Goal: Task Accomplishment & Management: Complete application form

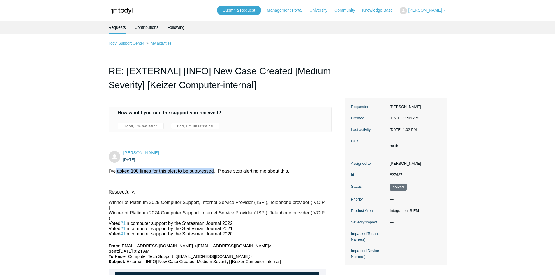
drag, startPoint x: 134, startPoint y: 172, endPoint x: 220, endPoint y: 176, distance: 85.8
click at [235, 182] on p at bounding box center [217, 181] width 217 height 5
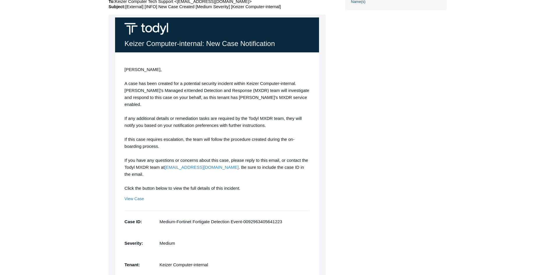
scroll to position [262, 0]
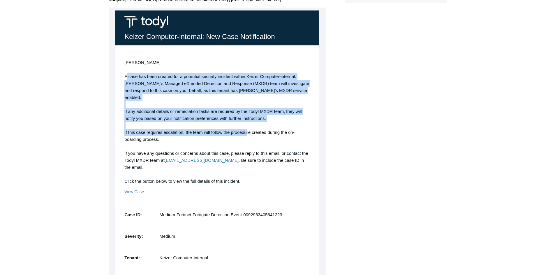
drag, startPoint x: 124, startPoint y: 77, endPoint x: 246, endPoint y: 134, distance: 134.9
click at [246, 128] on td "Hugh, A case has been created for a potential security incident within Keizer C…" at bounding box center [217, 205] width 204 height 320
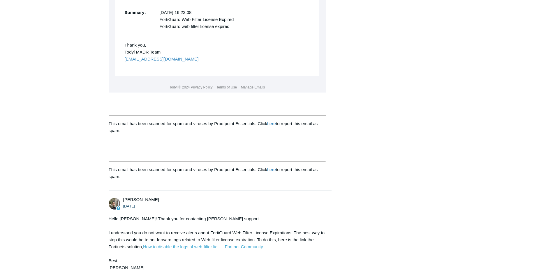
scroll to position [612, 0]
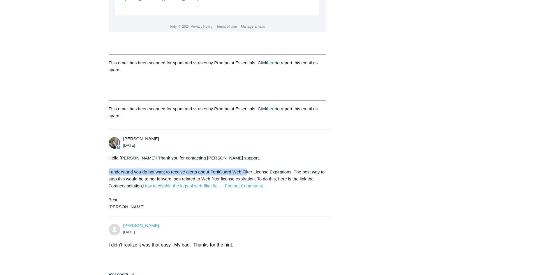
drag, startPoint x: 106, startPoint y: 165, endPoint x: 263, endPoint y: 165, distance: 156.8
drag, startPoint x: 263, startPoint y: 165, endPoint x: 291, endPoint y: 170, distance: 29.3
click at [265, 165] on div "Hello Hugh! Thank you for contacting Todyl support. I understand you do not wan…" at bounding box center [217, 183] width 217 height 56
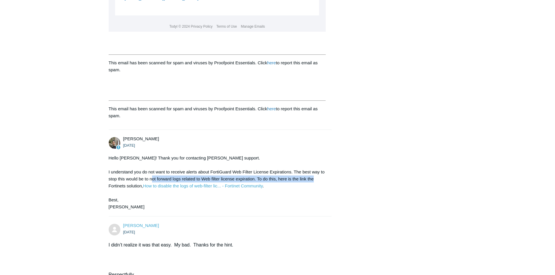
drag, startPoint x: 310, startPoint y: 169, endPoint x: 150, endPoint y: 169, distance: 160.3
click at [150, 169] on div "Hello Hugh! Thank you for contacting Todyl support. I understand you do not wan…" at bounding box center [217, 183] width 217 height 56
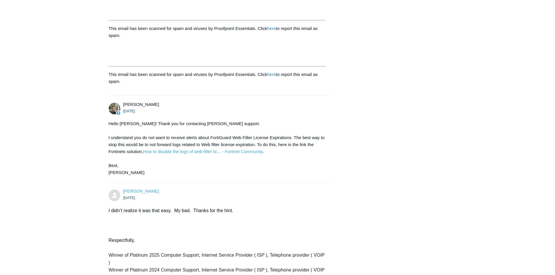
scroll to position [699, 0]
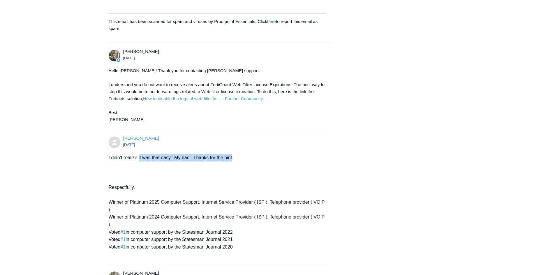
drag, startPoint x: 232, startPoint y: 149, endPoint x: 132, endPoint y: 148, distance: 99.4
click at [132, 154] on p "I didn’t realize it was that easy. My bad. Thanks for the hint." at bounding box center [217, 158] width 217 height 8
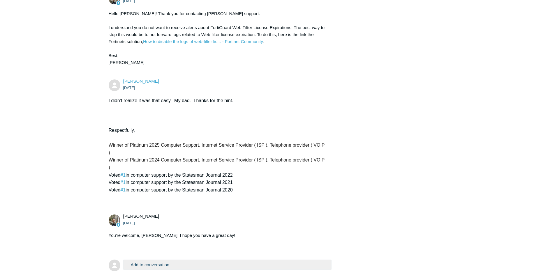
scroll to position [785, 0]
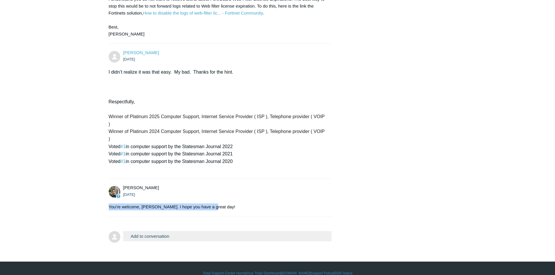
drag, startPoint x: 231, startPoint y: 194, endPoint x: 79, endPoint y: 197, distance: 151.6
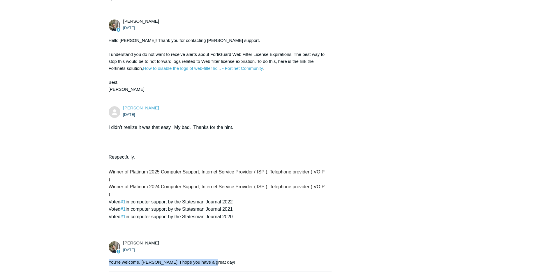
scroll to position [698, 0]
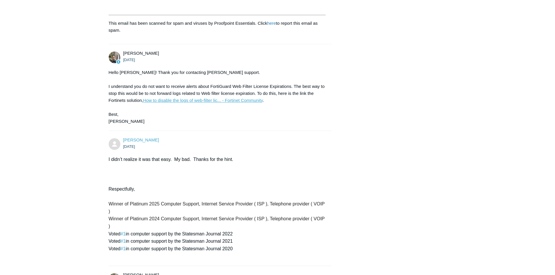
click at [217, 98] on link "How to disable the logs of web-filter lic... - Fortinet Community" at bounding box center [203, 100] width 120 height 5
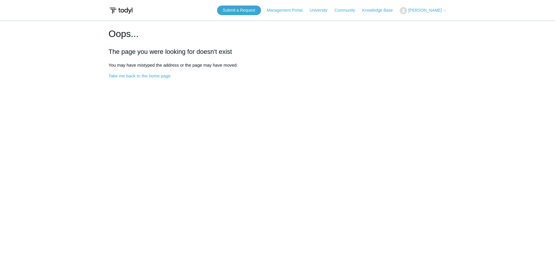
click at [436, 11] on span "[PERSON_NAME]" at bounding box center [425, 10] width 34 height 5
click at [433, 34] on link "Sign out" at bounding box center [428, 33] width 57 height 10
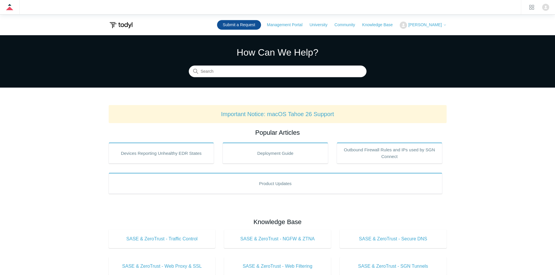
click at [252, 28] on link "Submit a Request" at bounding box center [239, 25] width 44 height 10
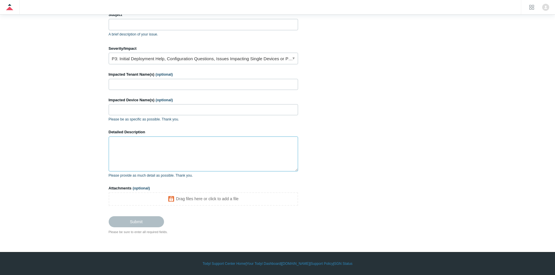
click at [148, 150] on textarea "Detailed Description" at bounding box center [203, 154] width 189 height 35
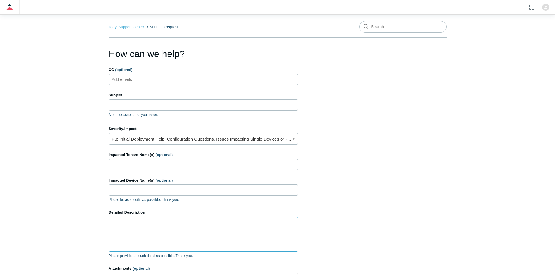
scroll to position [29, 0]
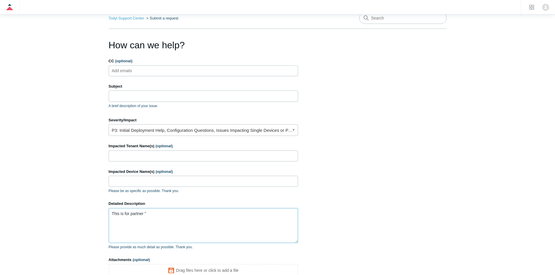
paste textarea "Keizer Computer"
click at [195, 213] on textarea "This is for partner "Keizer Computer" at bounding box center [203, 225] width 189 height 35
type textarea "This is for partner "Keizer Computer""
click at [145, 157] on input "Impacted Tenant Name(s) (optional)" at bounding box center [203, 156] width 189 height 11
paste input "Keizer Computer"
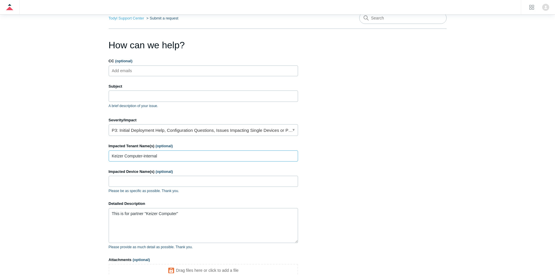
type input "Keizer Computer-internal"
paste input "[PERSON_NAME]"
type input "[PERSON_NAME]"
click at [135, 96] on input "Subject" at bounding box center [203, 96] width 189 height 11
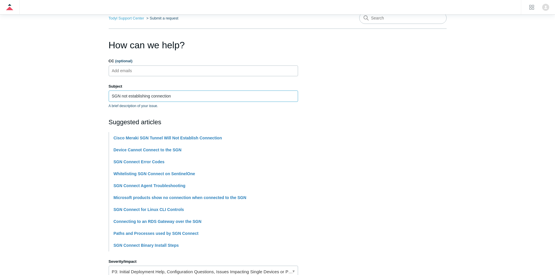
drag, startPoint x: 122, startPoint y: 97, endPoint x: 129, endPoint y: 101, distance: 8.2
click at [122, 97] on input "SGN not establishing connection" at bounding box center [203, 96] width 189 height 11
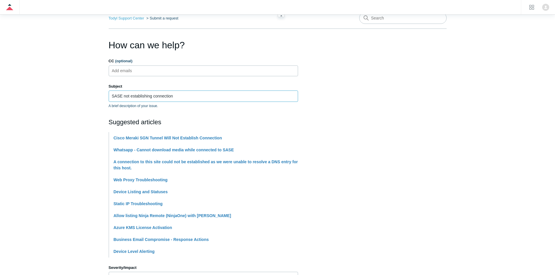
type input "SASE not establishing connection"
drag, startPoint x: 81, startPoint y: 100, endPoint x: 119, endPoint y: 80, distance: 43.3
click at [82, 99] on main "Todyl Support Center Submit a request How can we help? CC (optional) Add emails…" at bounding box center [277, 226] width 555 height 441
click at [147, 71] on ul "Add emails" at bounding box center [203, 71] width 189 height 11
click at [147, 70] on ul "Add emails" at bounding box center [203, 71] width 189 height 11
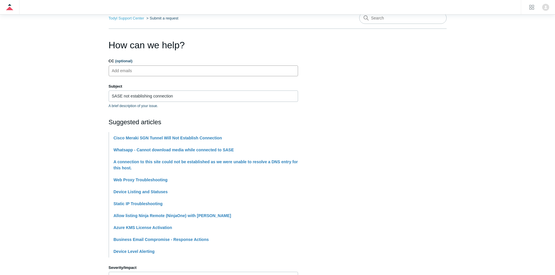
paste input "tech@keizercomputer.com"
type input "tech@keizercomputer.com"
type input "lucas@todyl.com"
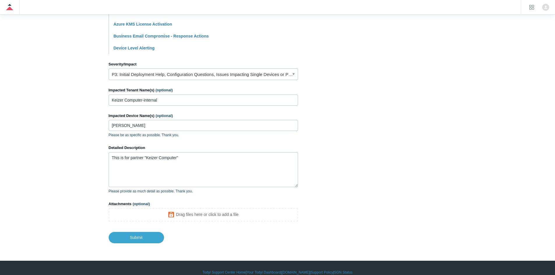
scroll to position [233, 0]
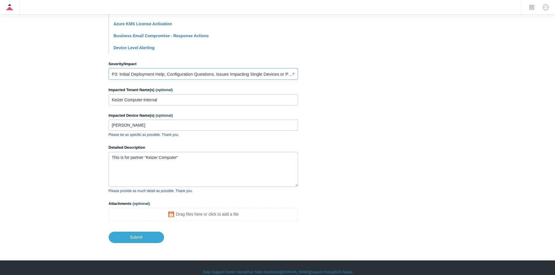
click at [154, 72] on link "P3: Initial Deployment Help, Configuration Questions, Issues Impacting Single D…" at bounding box center [203, 74] width 189 height 12
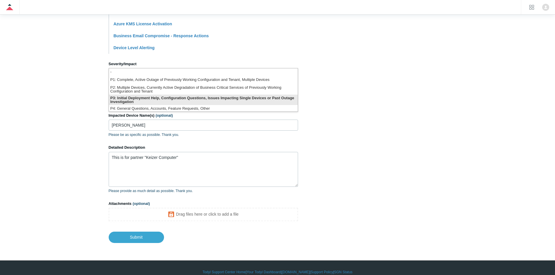
click at [177, 99] on li "P3: Initial Deployment Help, Configuration Questions, Issues Impacting Single D…" at bounding box center [203, 100] width 189 height 10
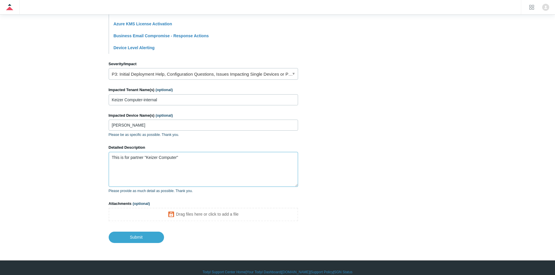
click at [202, 164] on textarea "This is for partner "Keizer Computer"" at bounding box center [203, 169] width 189 height 35
click at [195, 157] on textarea "This is for partner "Keizer Computer"" at bounding box center [203, 169] width 189 height 35
click at [150, 168] on textarea "This is for partner "Keizer Computer". This personal device "Lenny" is" at bounding box center [203, 169] width 189 height 35
click at [177, 167] on textarea "This is for partner "Keizer Computer". This personal device, "Lenny" is" at bounding box center [203, 169] width 189 height 35
click at [269, 168] on textarea "This is for partner "Keizer Computer". This personal device, "Lenny", has SASE …" at bounding box center [203, 169] width 189 height 35
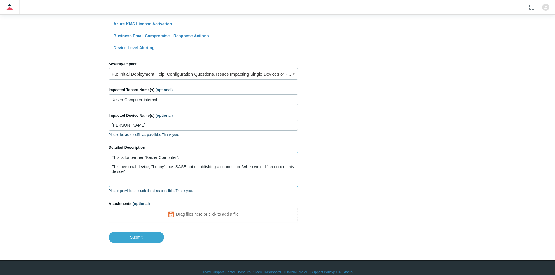
click at [241, 170] on textarea "This is for partner "Keizer Computer". This personal device, "Lenny", has SASE …" at bounding box center [203, 169] width 189 height 35
drag, startPoint x: 266, startPoint y: 168, endPoint x: 244, endPoint y: 167, distance: 22.5
click at [244, 167] on textarea "This is for partner "Keizer Computer". This personal device, "Lenny", has SASE …" at bounding box center [203, 169] width 189 height 35
click at [226, 175] on textarea "This is for partner "Keizer Computer". This personal device, "Lenny", has SASE …" at bounding box center [203, 169] width 189 height 35
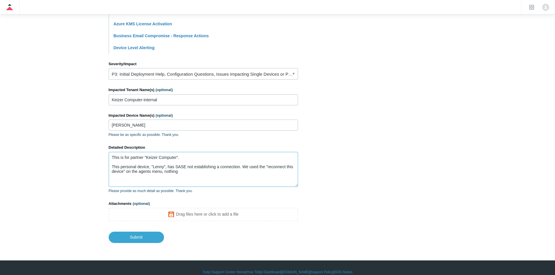
drag, startPoint x: 217, startPoint y: 173, endPoint x: 190, endPoint y: 169, distance: 27.1
click at [190, 169] on textarea "This is for partner "Keizer Computer". This personal device, "Lenny", has SASE …" at bounding box center [203, 169] width 189 height 35
click at [189, 172] on textarea "This is for partner "Keizer Computer". This personal device, "Lenny", has SASE …" at bounding box center [203, 169] width 189 height 35
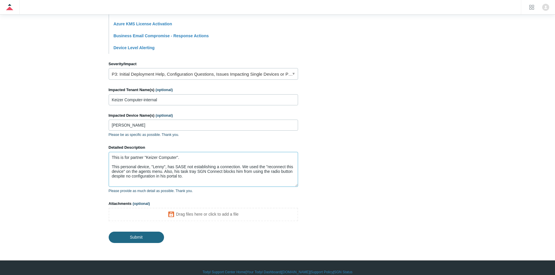
type textarea "This is for partner "Keizer Computer". This personal device, "Lenny", has SASE …"
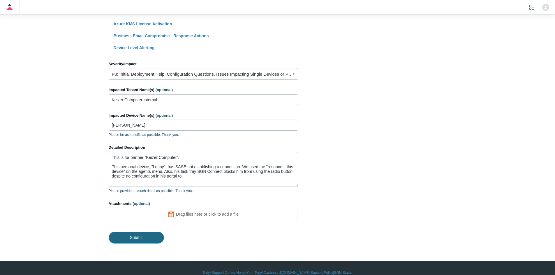
click at [159, 236] on input "Submit" at bounding box center [136, 238] width 55 height 12
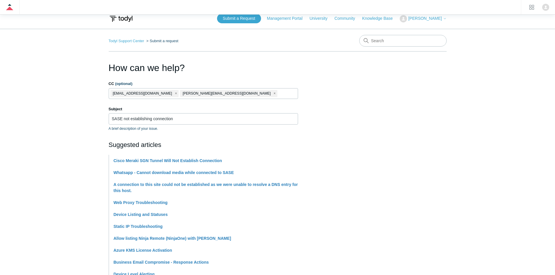
scroll to position [0, 0]
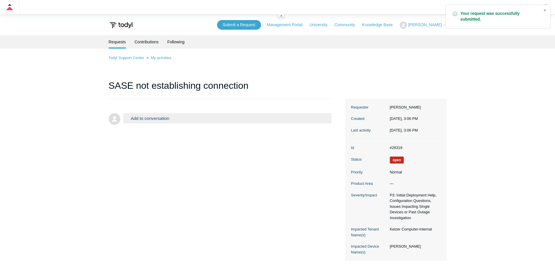
click at [545, 10] on div "Close" at bounding box center [545, 10] width 8 height 8
click at [143, 45] on link "Contributions" at bounding box center [147, 41] width 24 height 12
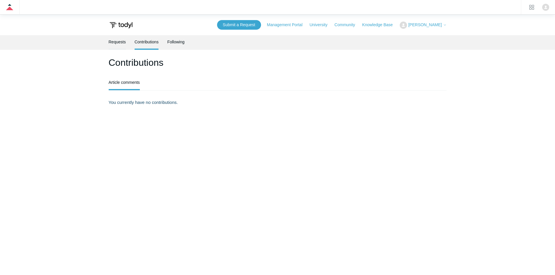
click at [119, 43] on link "Requests" at bounding box center [117, 41] width 17 height 12
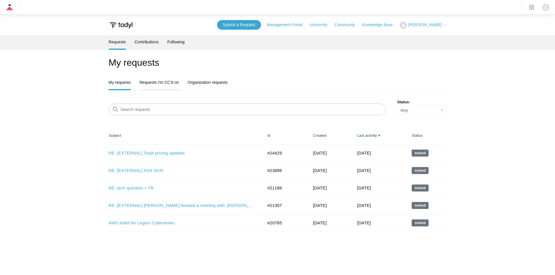
click at [162, 85] on link "Requests I'm CC'd on" at bounding box center [159, 82] width 39 height 12
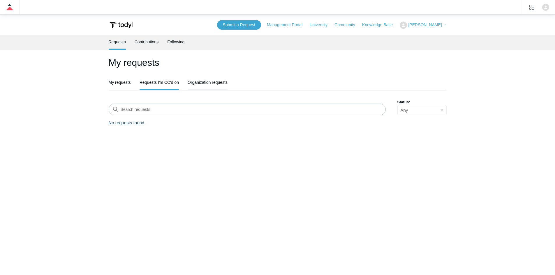
click at [205, 85] on link "Organization requests" at bounding box center [208, 82] width 40 height 12
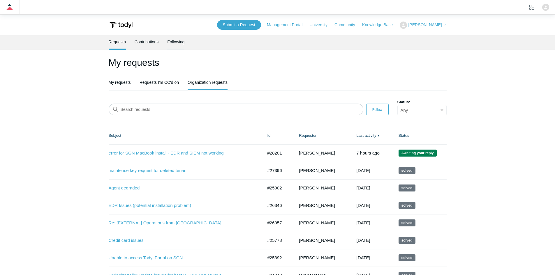
click at [180, 45] on link "Following" at bounding box center [175, 41] width 17 height 12
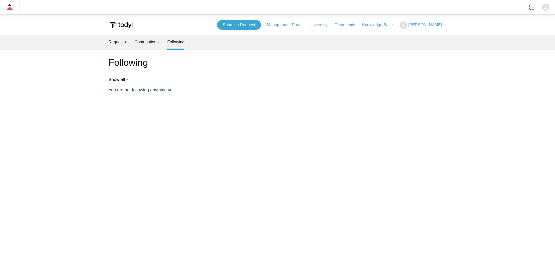
click at [115, 45] on link "Requests" at bounding box center [117, 41] width 17 height 12
